Goal: Transaction & Acquisition: Purchase product/service

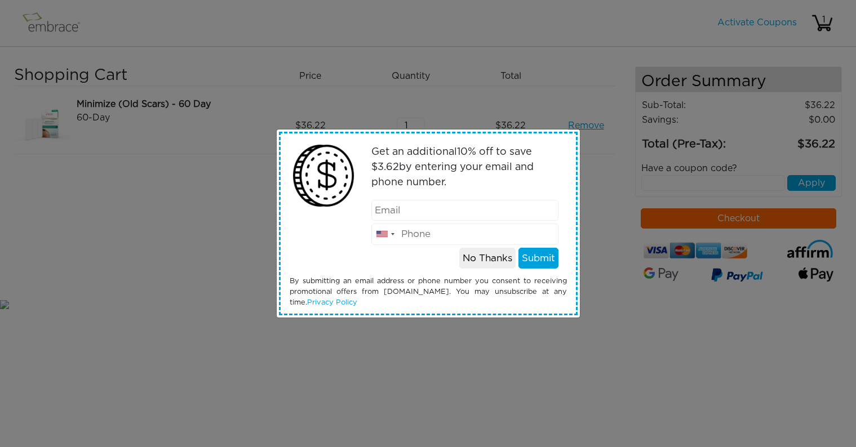
click at [460, 207] on input "email" at bounding box center [464, 210] width 187 height 21
click at [478, 257] on button "No Thanks" at bounding box center [487, 258] width 56 height 21
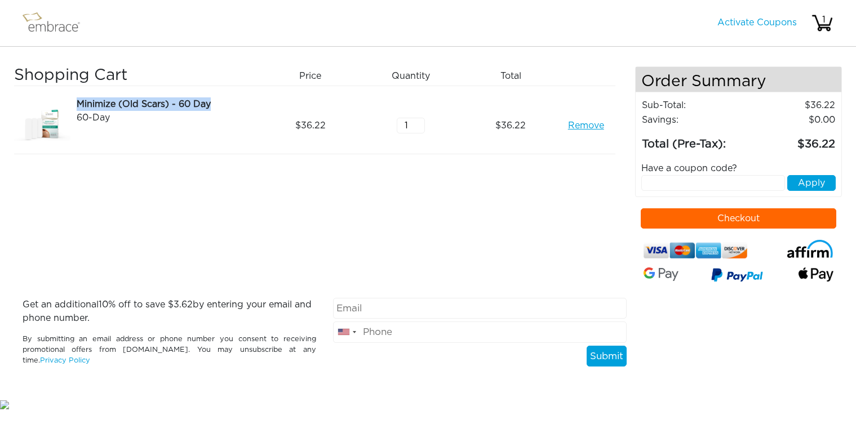
drag, startPoint x: 79, startPoint y: 103, endPoint x: 232, endPoint y: 102, distance: 152.6
click at [232, 102] on div "Minimize (Old Scars) - 60 Day" at bounding box center [167, 104] width 180 height 14
copy div "Minimize (Old Scars) - 60 Day"
click at [606, 224] on div "Shopping Cart Price Quantity Qty Total Minimize (Old Scars) - 60 Day 60-Day Rem…" at bounding box center [324, 182] width 621 height 232
click at [680, 177] on input "text" at bounding box center [713, 183] width 144 height 16
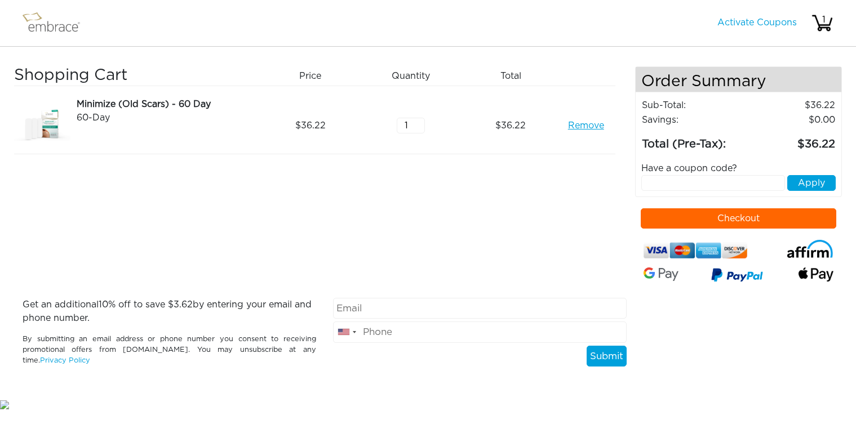
click at [494, 317] on input "email" at bounding box center [479, 308] width 293 height 21
type input "nicoledlevi@gmail.com"
type input "5037184727"
click at [608, 351] on button "Submit" at bounding box center [606, 356] width 40 height 21
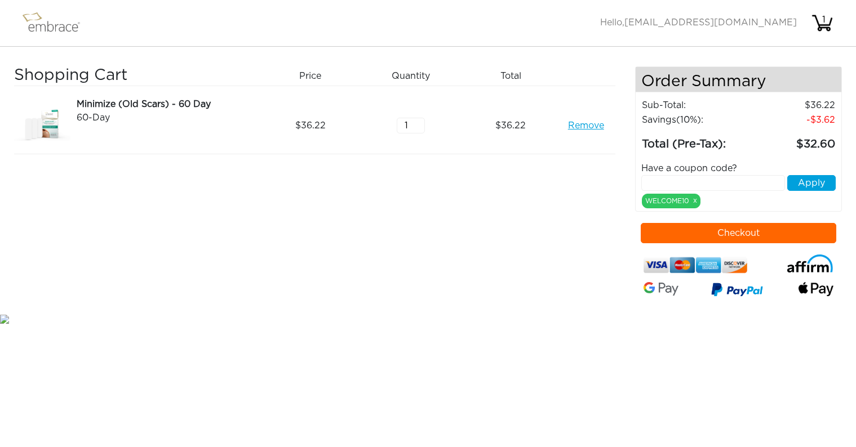
click at [737, 233] on button "Checkout" at bounding box center [737, 233] width 195 height 20
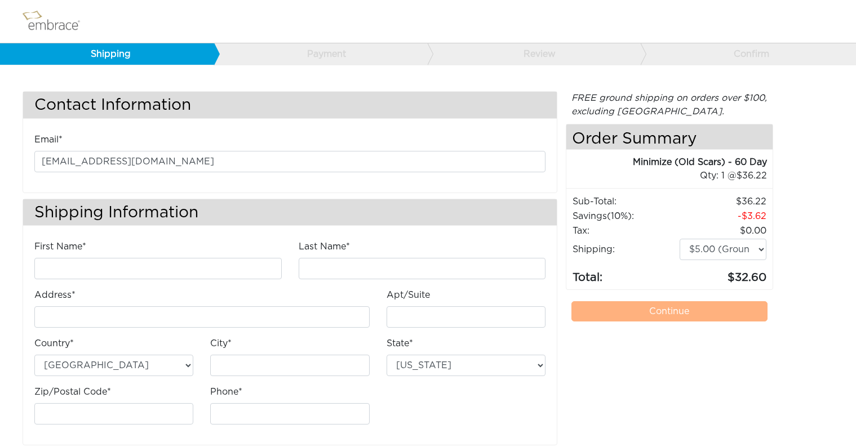
scroll to position [12, 0]
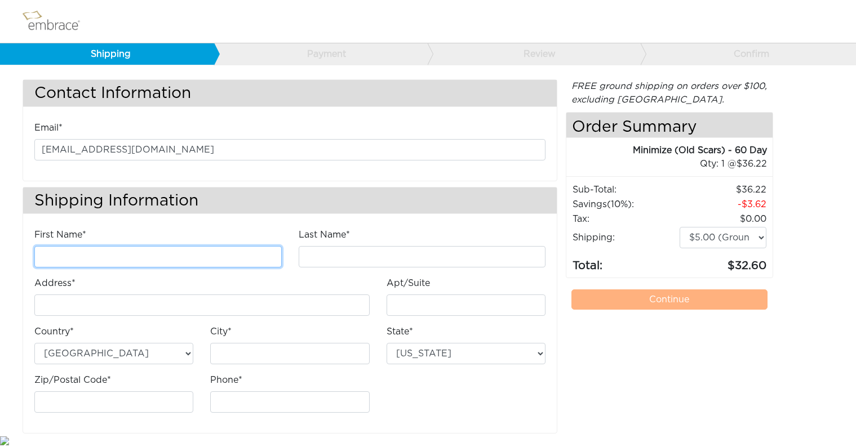
click at [183, 251] on input "First Name*" at bounding box center [157, 256] width 247 height 21
type input "Nicole"
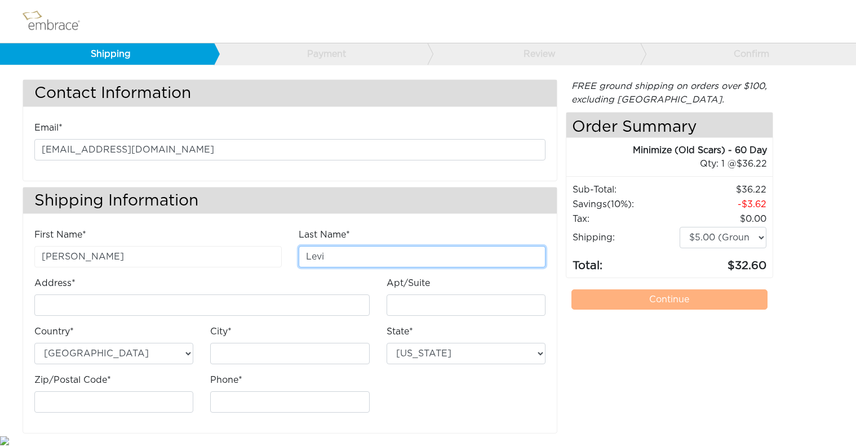
type input "Levi"
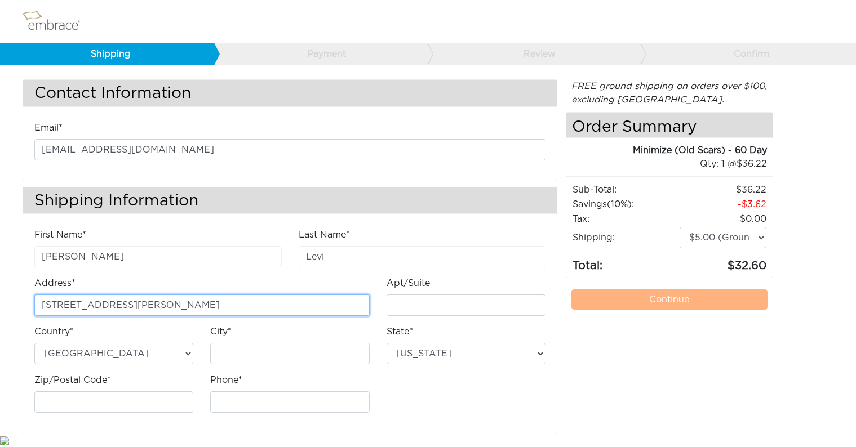
type input "[STREET_ADDRESS][PERSON_NAME]"
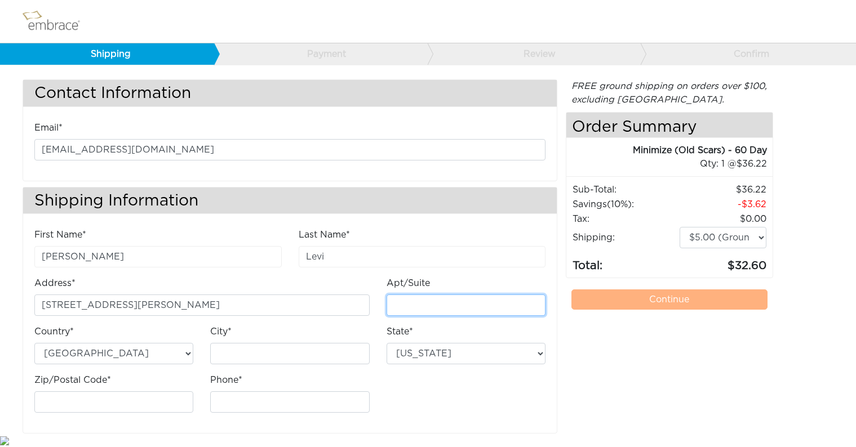
click at [432, 306] on input "Apt/Suite" at bounding box center [465, 305] width 159 height 21
type input "1"
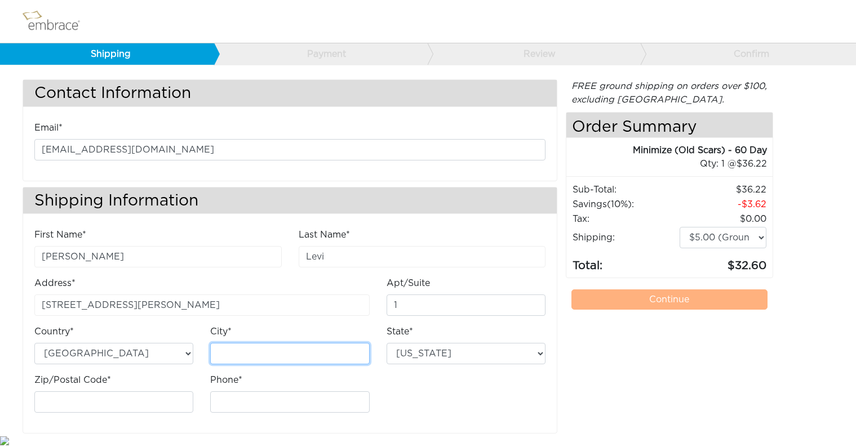
click at [274, 361] on input "City*" at bounding box center [289, 353] width 159 height 21
type input "Brooklyn"
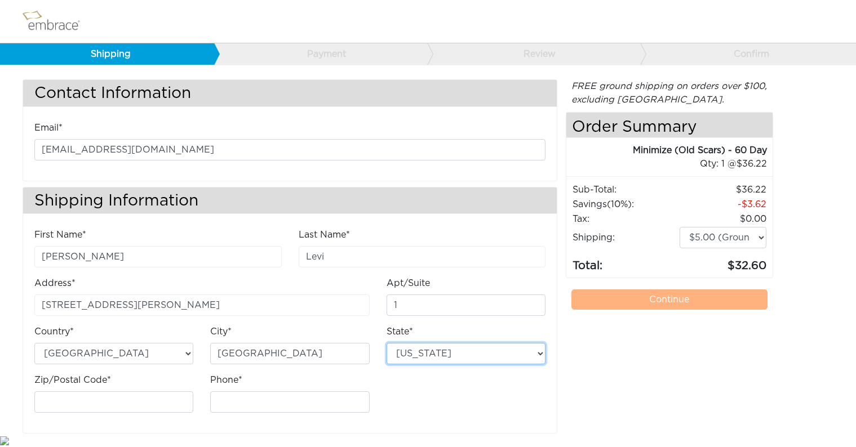
select select "NY"
type input "11201"
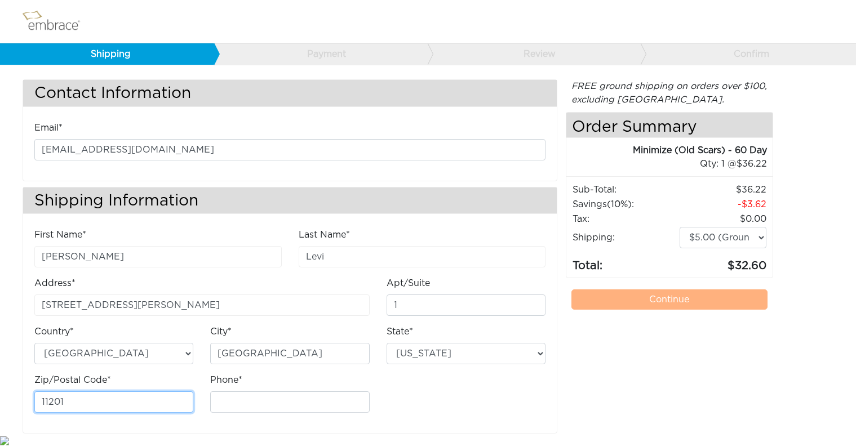
type input "5037184727"
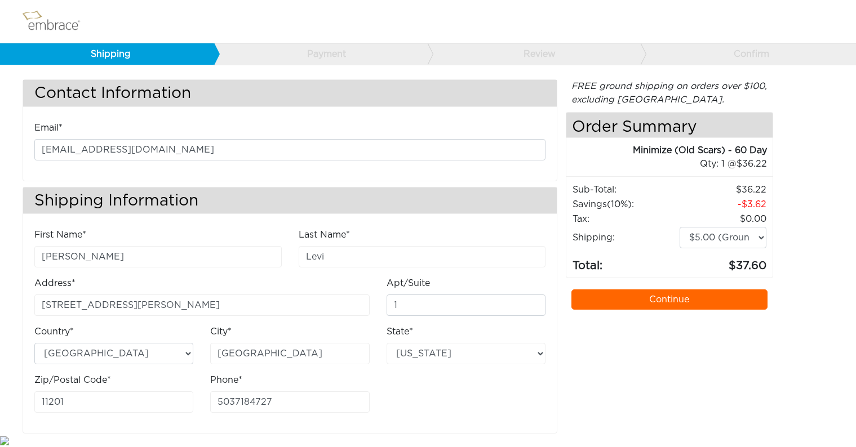
click at [715, 305] on link "Continue" at bounding box center [668, 300] width 195 height 20
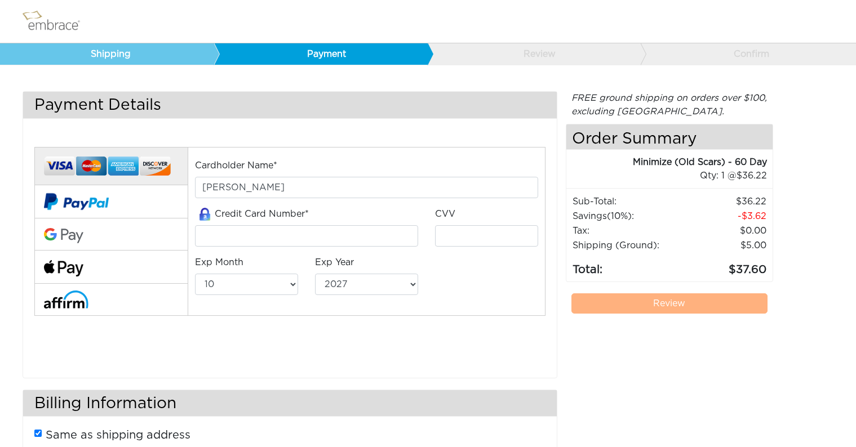
select select "10"
select select "2027"
click at [275, 241] on input "tel" at bounding box center [306, 235] width 223 height 21
type input "4147098270526957"
type input "558"
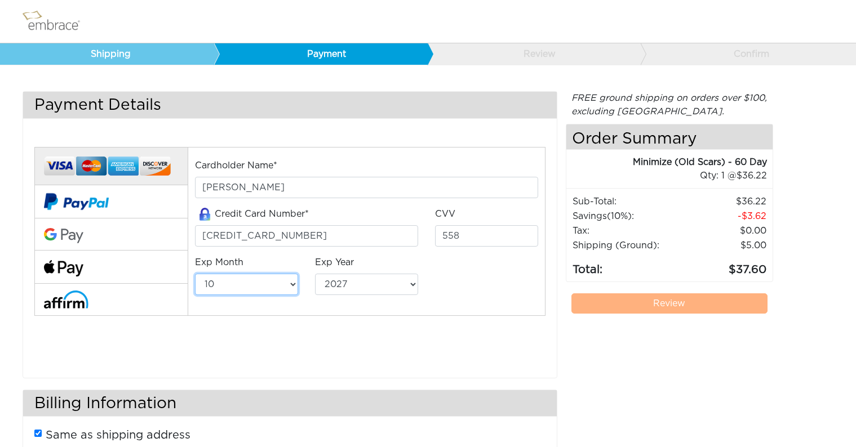
select select "9"
select select "2026"
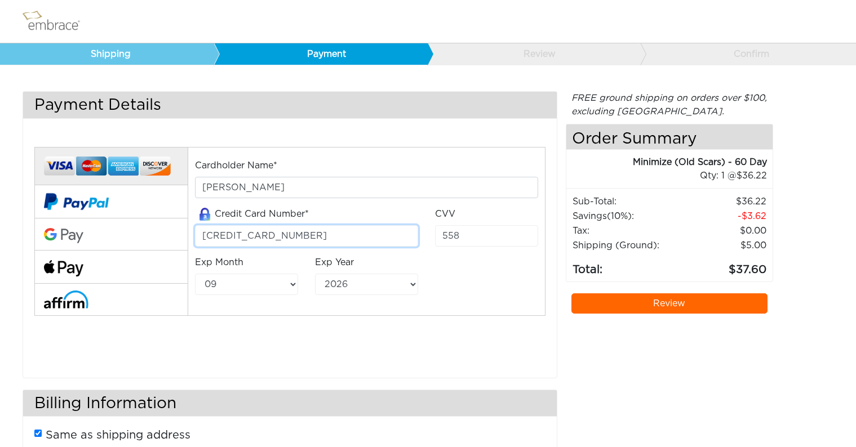
scroll to position [103, 0]
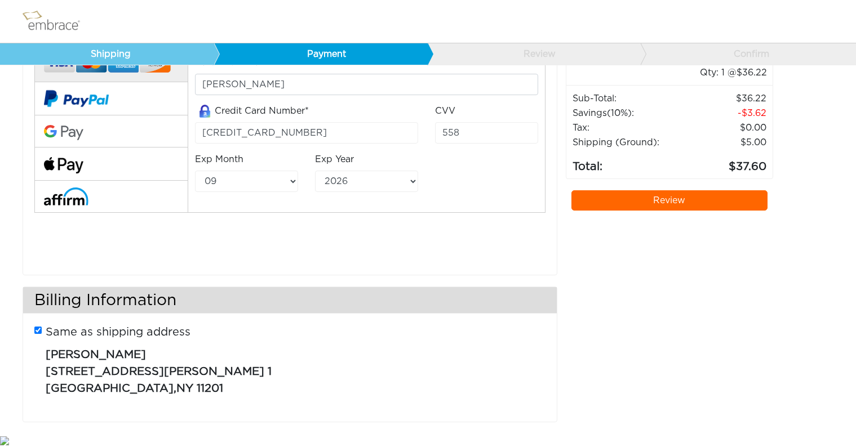
click at [665, 201] on link "Review" at bounding box center [668, 200] width 195 height 20
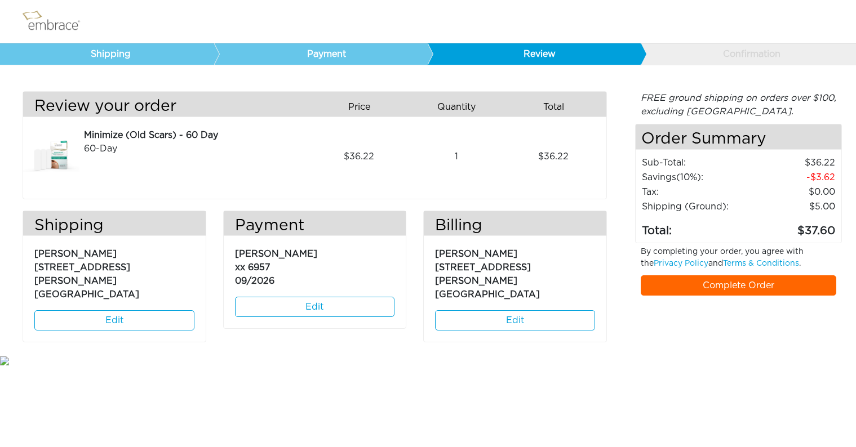
click at [729, 281] on link "Complete Order" at bounding box center [737, 285] width 195 height 20
